Goal: Task Accomplishment & Management: Manage account settings

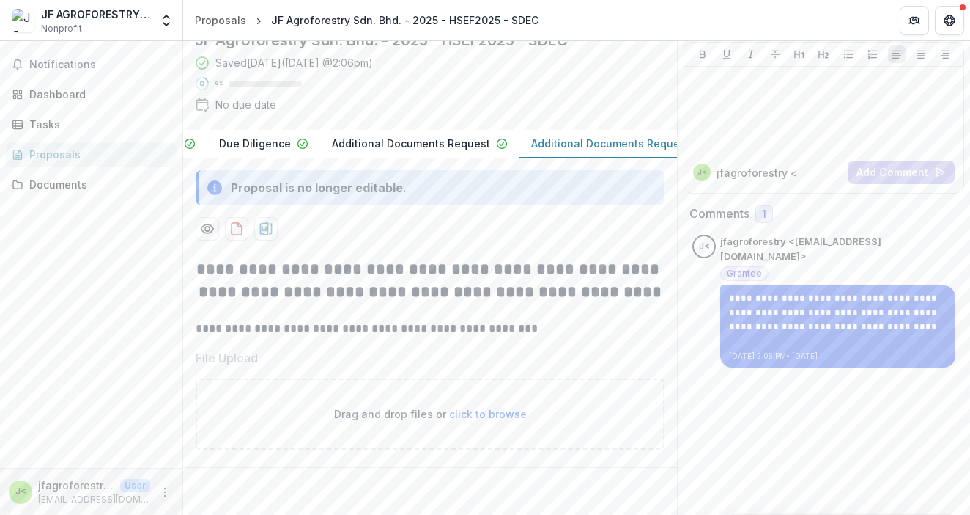
scroll to position [0, 307]
click at [51, 60] on span "Notifications" at bounding box center [99, 65] width 141 height 12
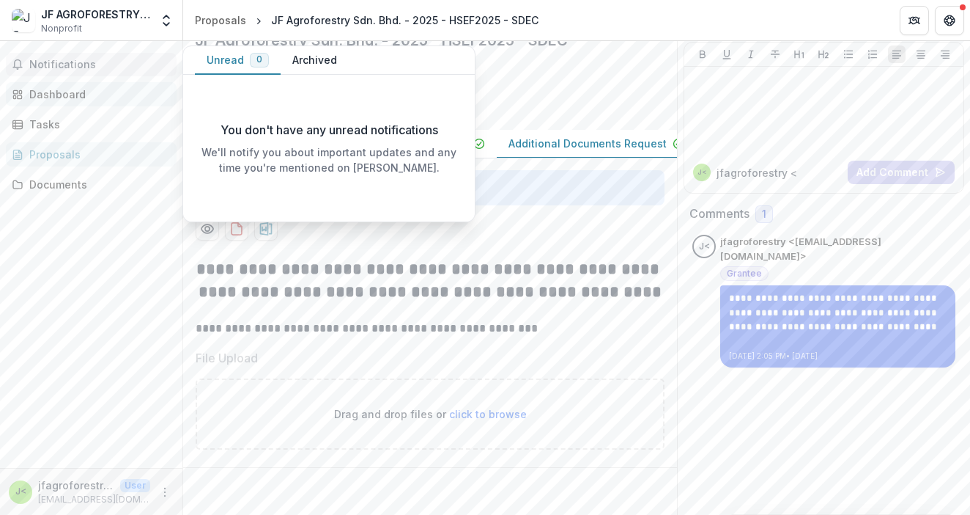
click at [78, 86] on div "Dashboard" at bounding box center [97, 93] width 136 height 15
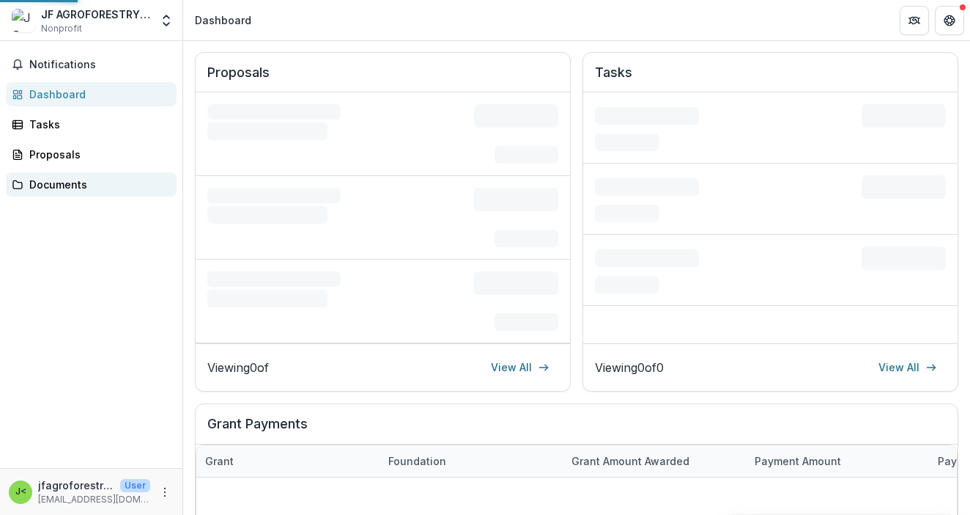
scroll to position [93, 0]
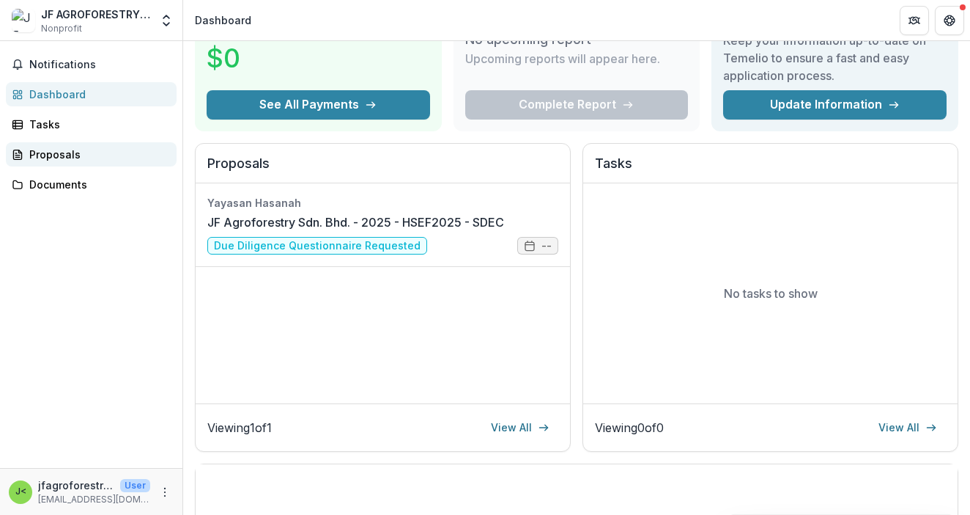
click at [90, 160] on div "Proposals" at bounding box center [97, 154] width 136 height 15
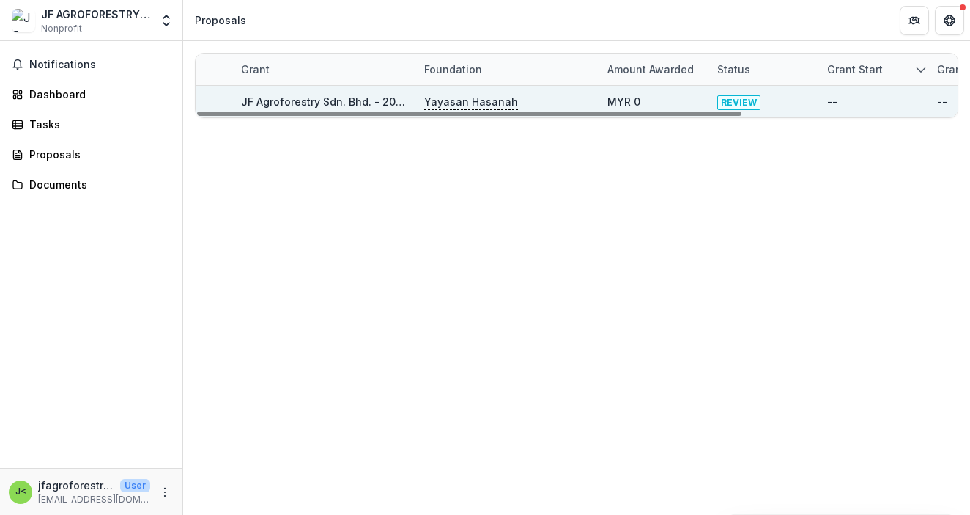
click at [344, 100] on link "JF Agroforestry Sdn. Bhd. - 2025 - HSEF2025 - SDEC" at bounding box center [375, 101] width 268 height 12
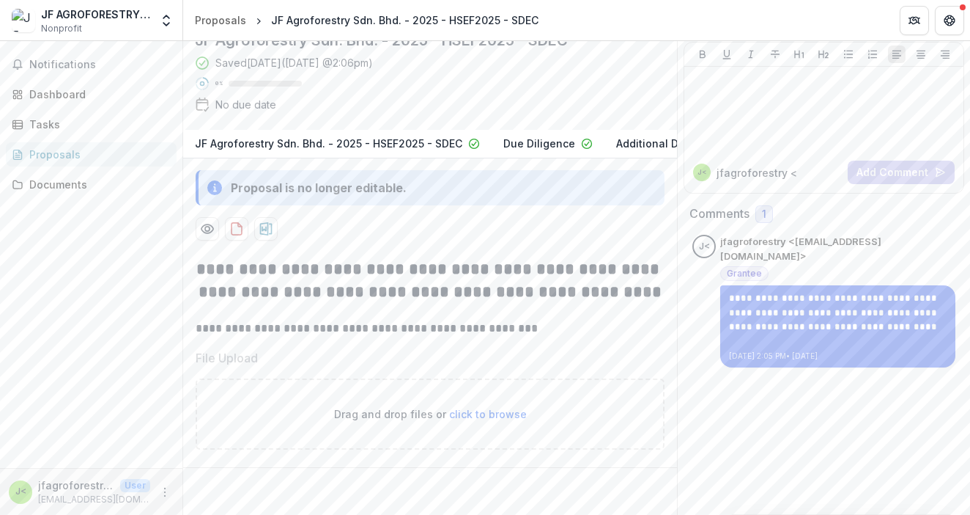
scroll to position [184, 0]
click at [95, 185] on div "Documents" at bounding box center [97, 184] width 136 height 15
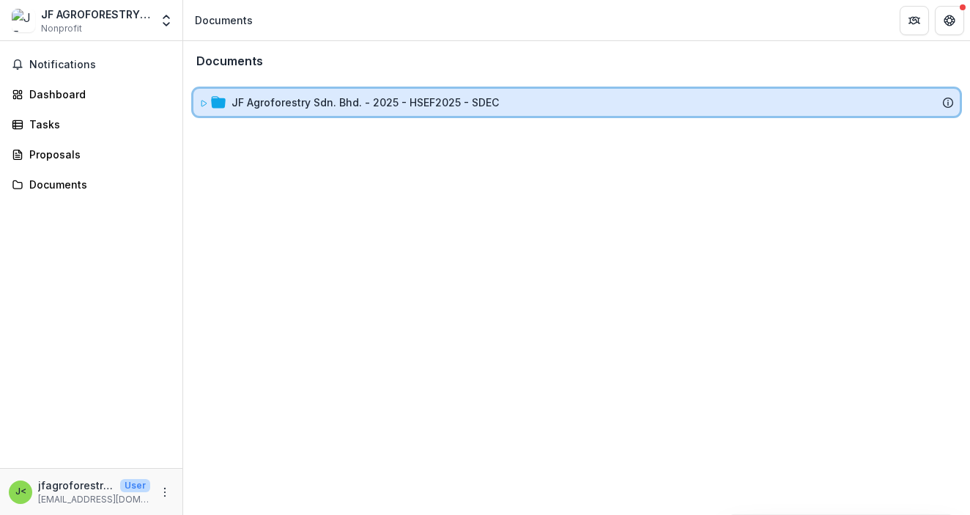
drag, startPoint x: 226, startPoint y: 100, endPoint x: 709, endPoint y: 98, distance: 482.3
click at [709, 98] on div "JF Agroforestry Sdn. Bhd. - 2025 - HSEF2025 - SDEC" at bounding box center [576, 102] width 755 height 15
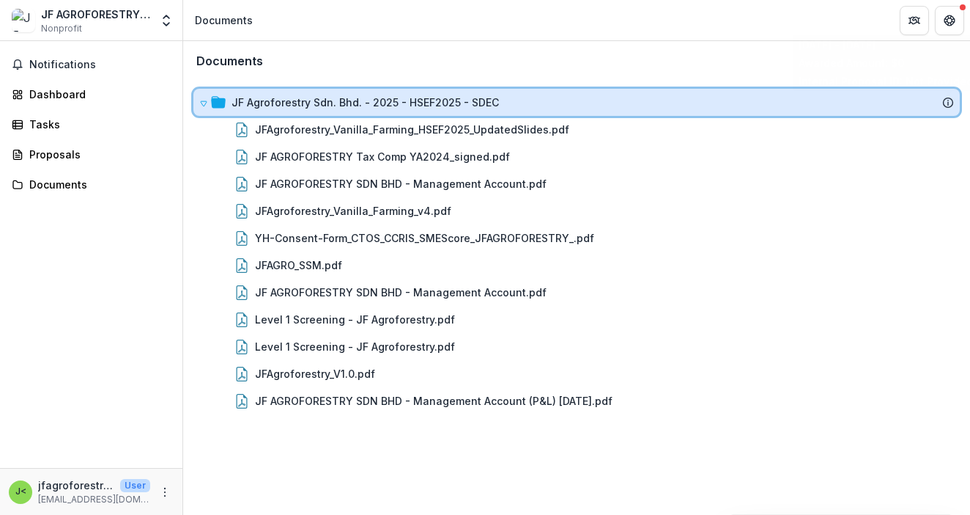
click at [950, 100] on icon at bounding box center [949, 103] width 12 height 12
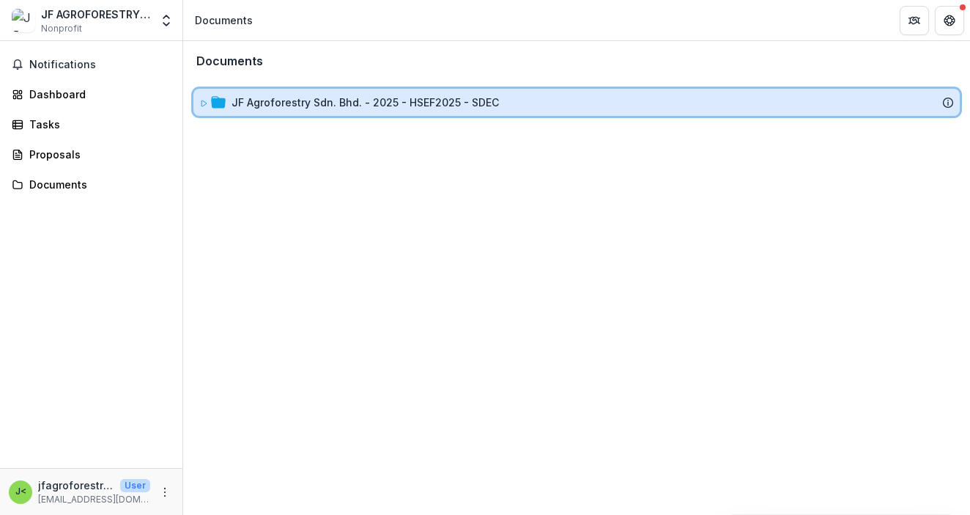
click at [948, 100] on icon at bounding box center [948, 100] width 1 height 1
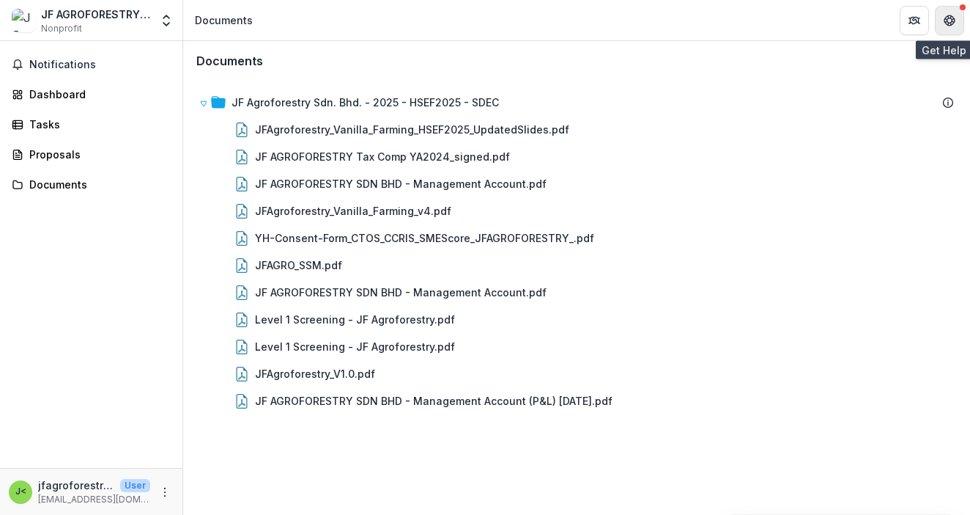
click at [951, 24] on icon "Get Help" at bounding box center [950, 24] width 4 height 3
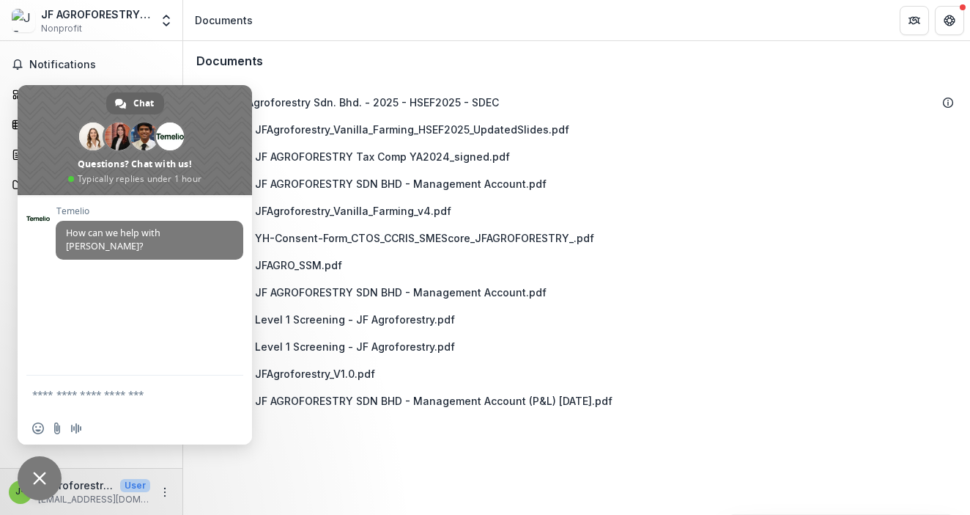
click at [266, 463] on div "Documents JF Agroforestry Sdn. Bhd. - 2025 - HSEF2025 - SDEC JFAgroforestry_Van…" at bounding box center [576, 277] width 787 height 473
click at [28, 477] on span "Close chat" at bounding box center [40, 478] width 44 height 44
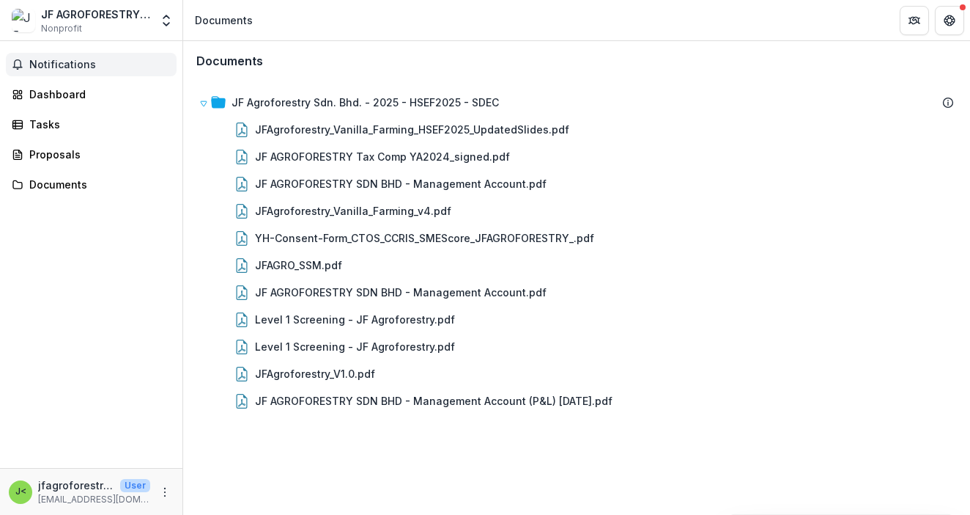
click at [62, 65] on span "Notifications" at bounding box center [99, 65] width 141 height 12
